Goal: Communication & Community: Answer question/provide support

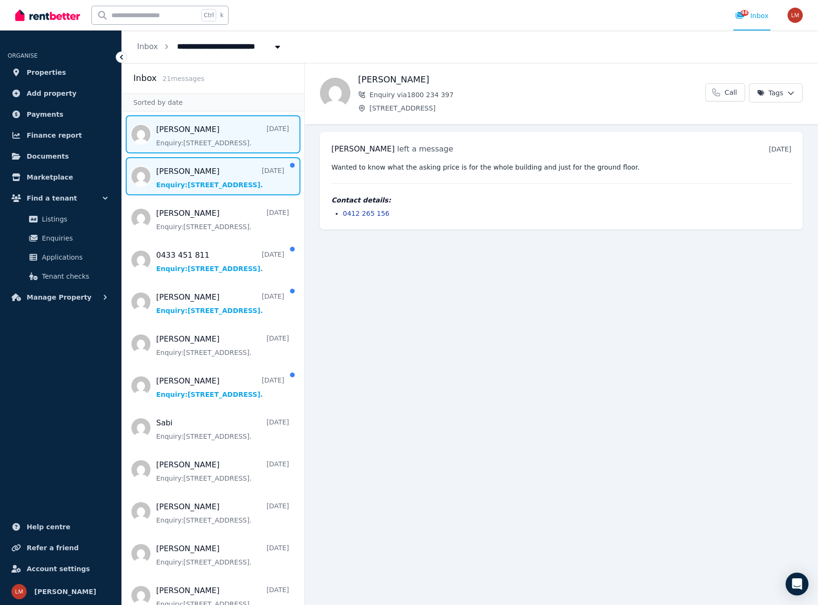
click at [239, 186] on span "Message list" at bounding box center [213, 176] width 182 height 38
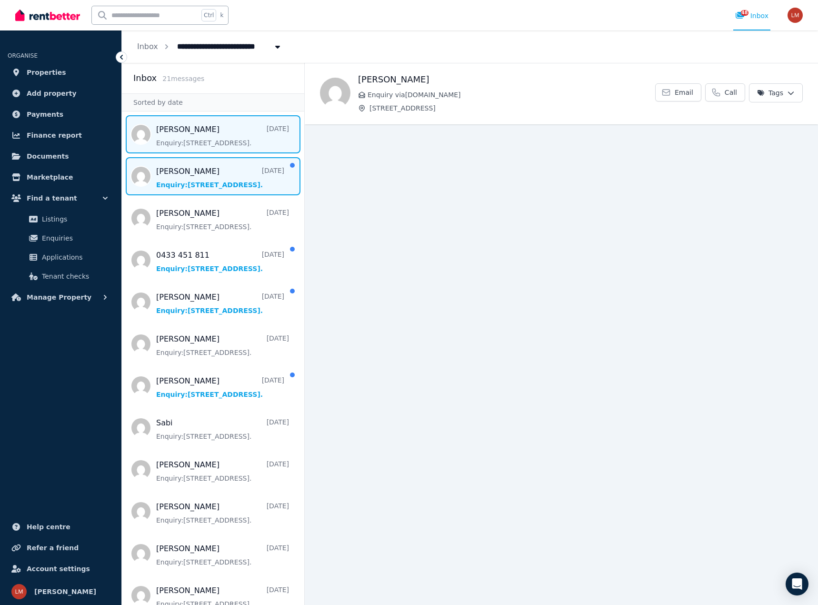
click at [225, 142] on span "Message list" at bounding box center [213, 134] width 182 height 38
